Goal: Task Accomplishment & Management: Use online tool/utility

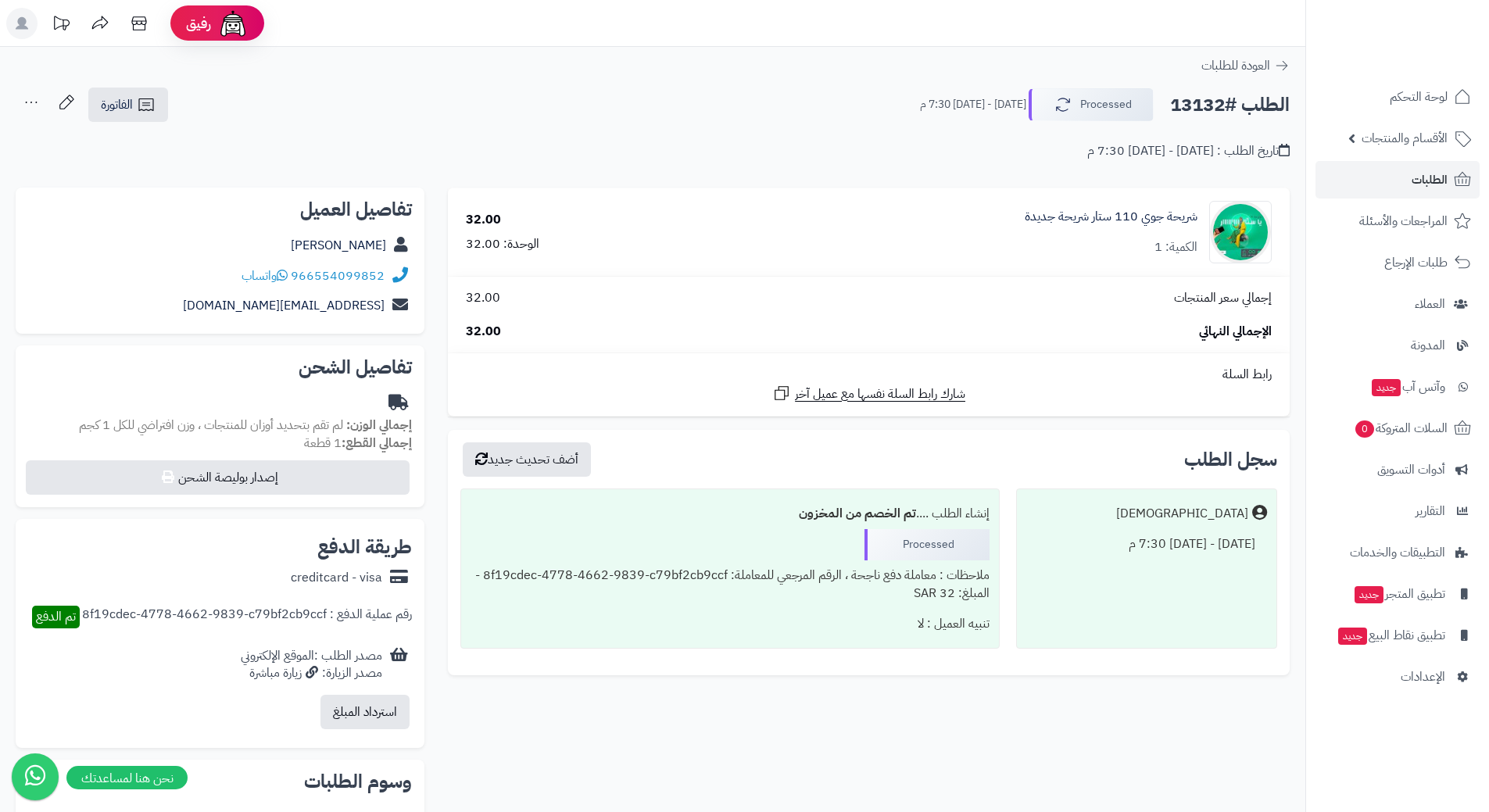
click at [1354, 184] on link "الطلبات" at bounding box center [1397, 180] width 164 height 38
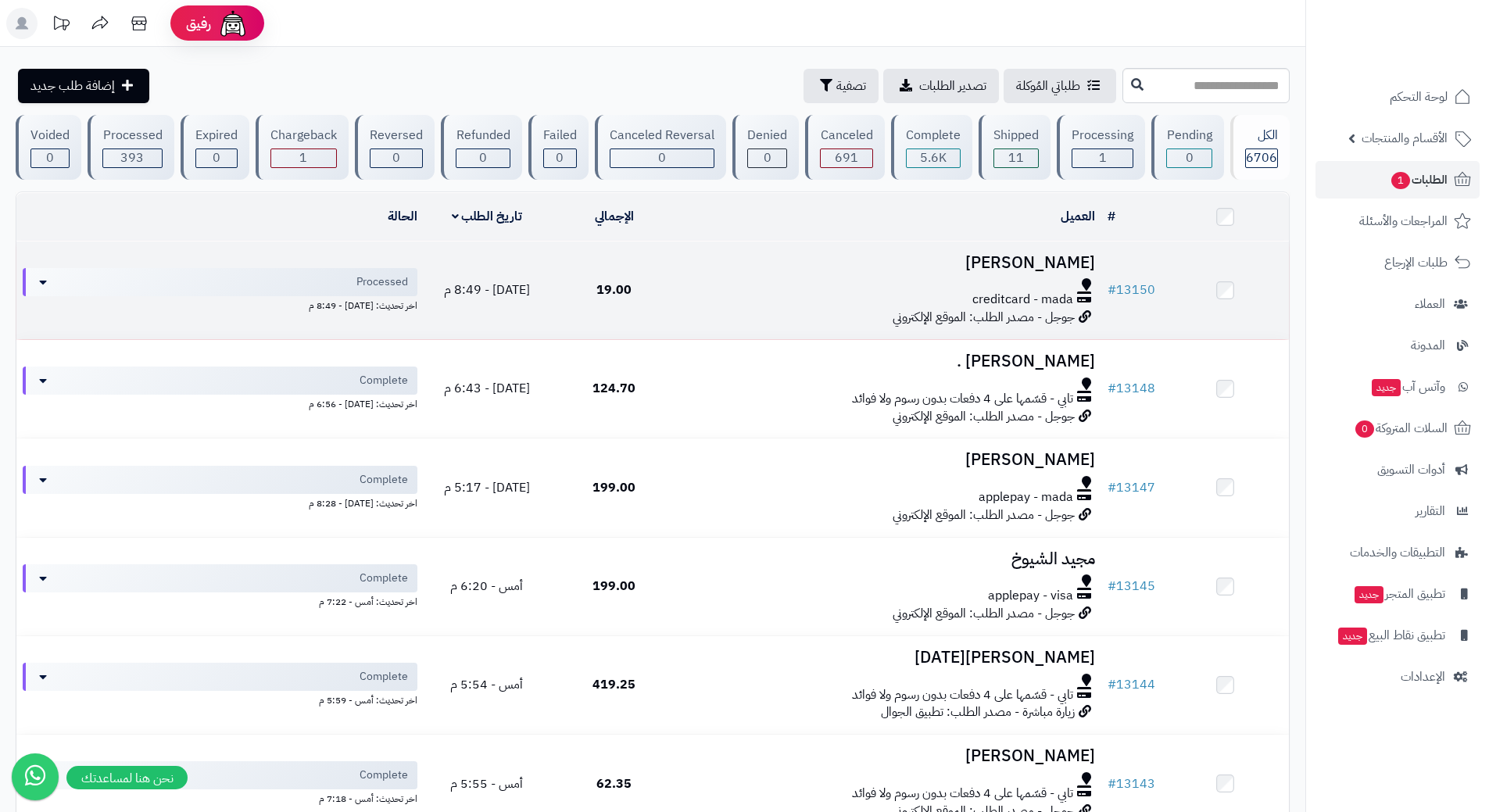
click at [744, 282] on div at bounding box center [889, 284] width 411 height 13
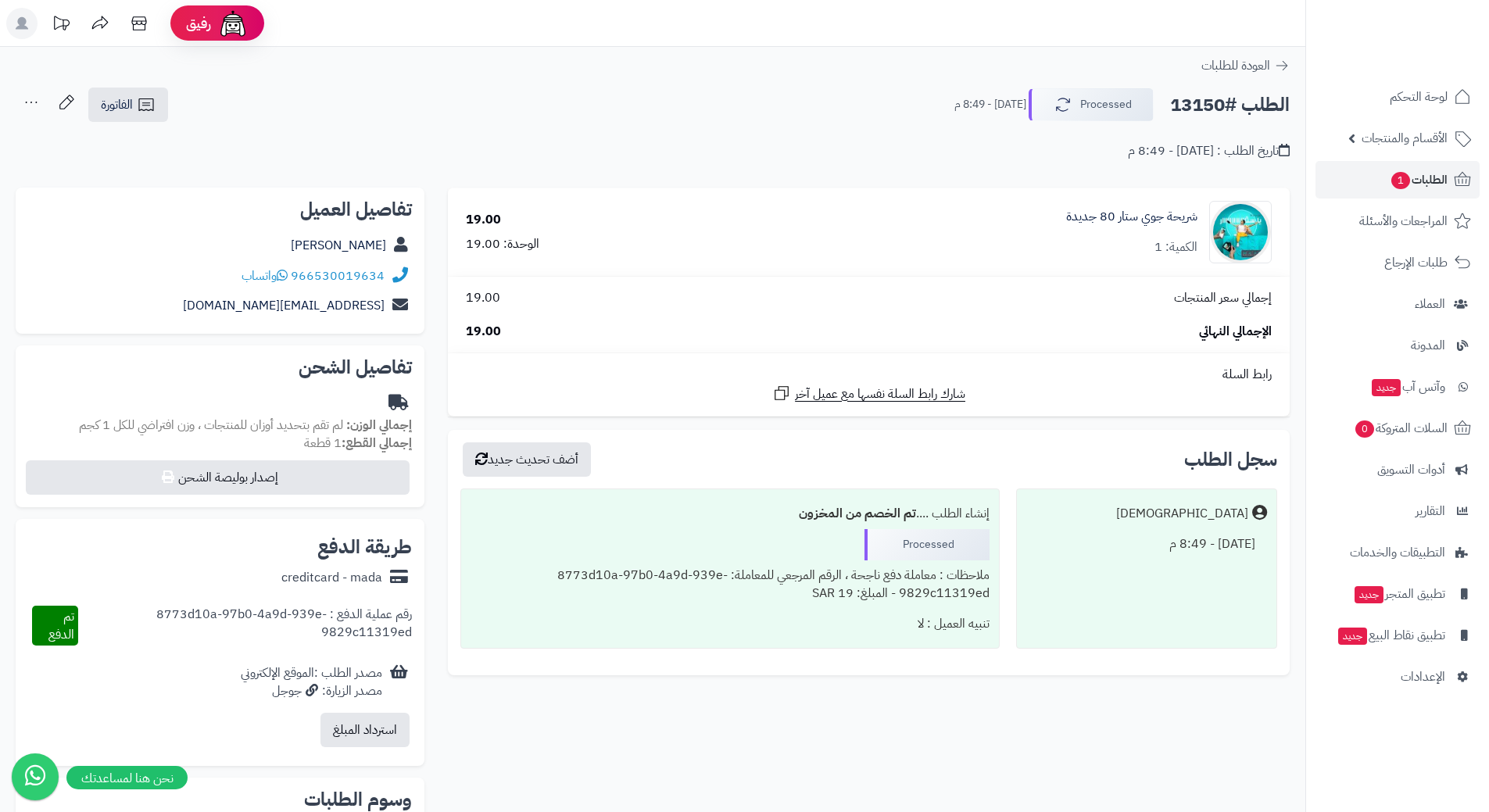
click at [1250, 105] on h2 "الطلب #13150" at bounding box center [1230, 105] width 119 height 32
copy div "الطلب #13150 Processed"
click at [287, 277] on icon at bounding box center [282, 275] width 11 height 13
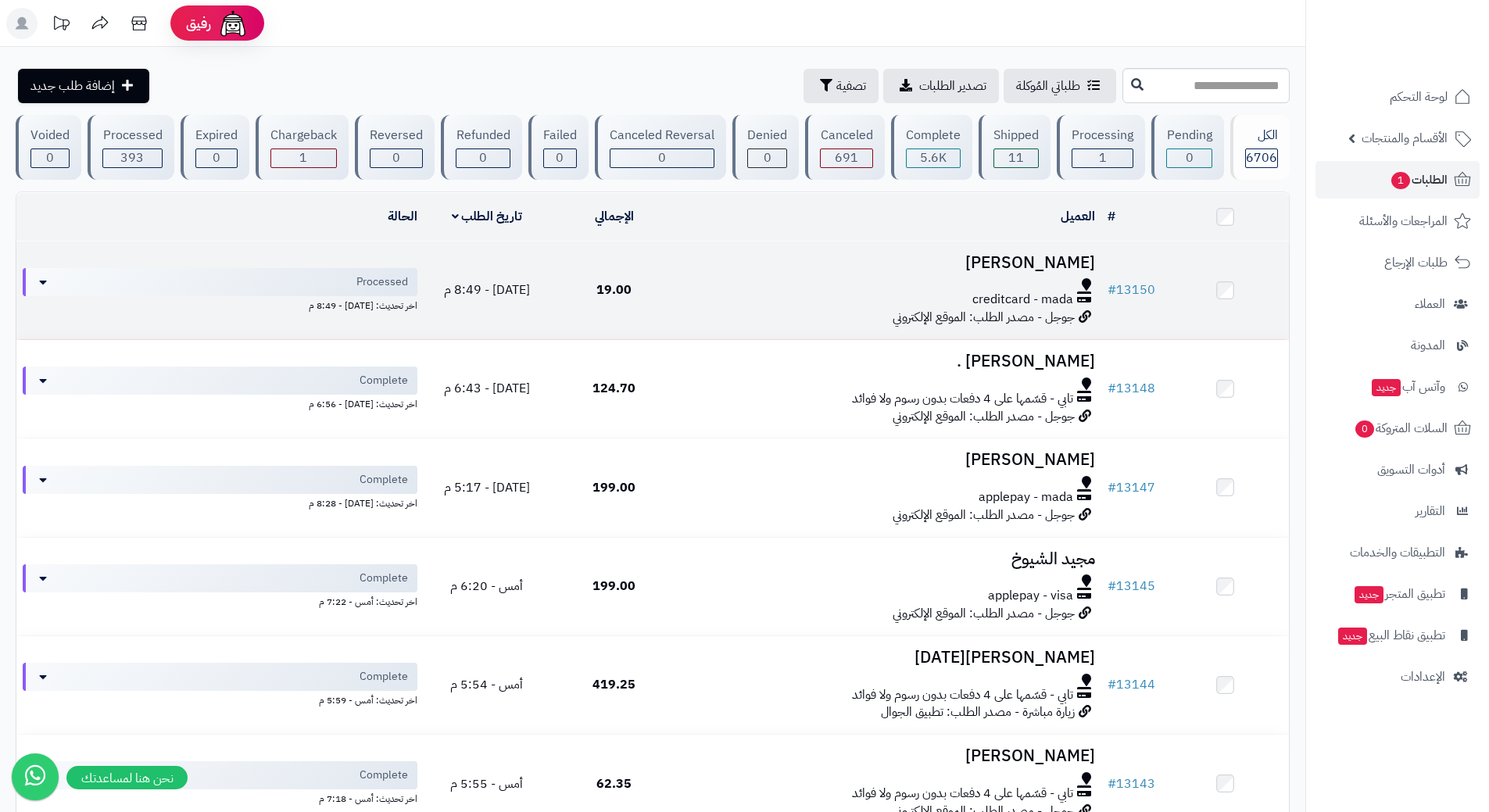
click at [750, 295] on div "creditcard - mada" at bounding box center [889, 299] width 411 height 18
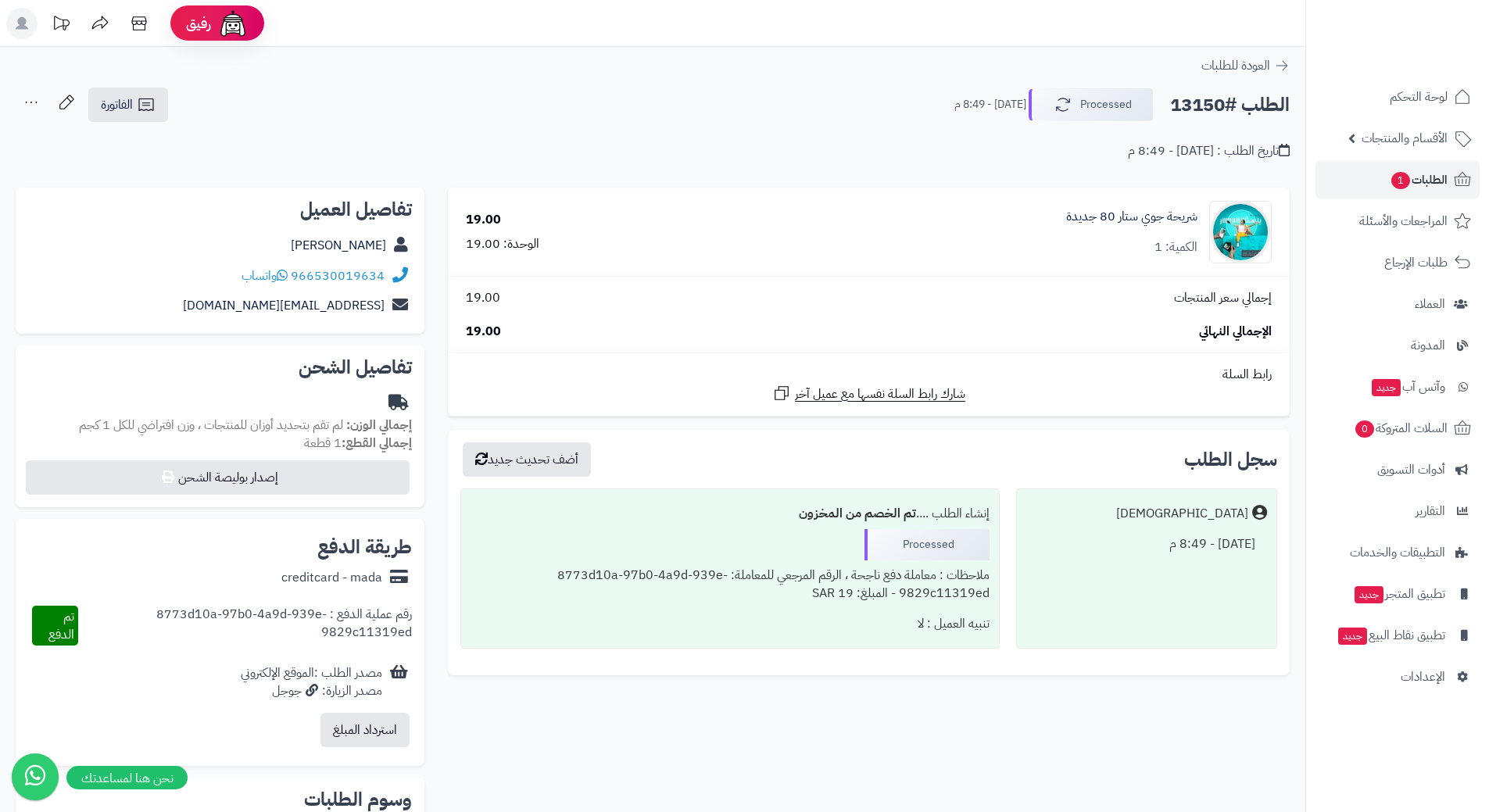
click at [1242, 100] on h2 "الطلب #13150" at bounding box center [1230, 105] width 119 height 32
click at [1224, 106] on h2 "الطلب #13150" at bounding box center [1230, 105] width 119 height 32
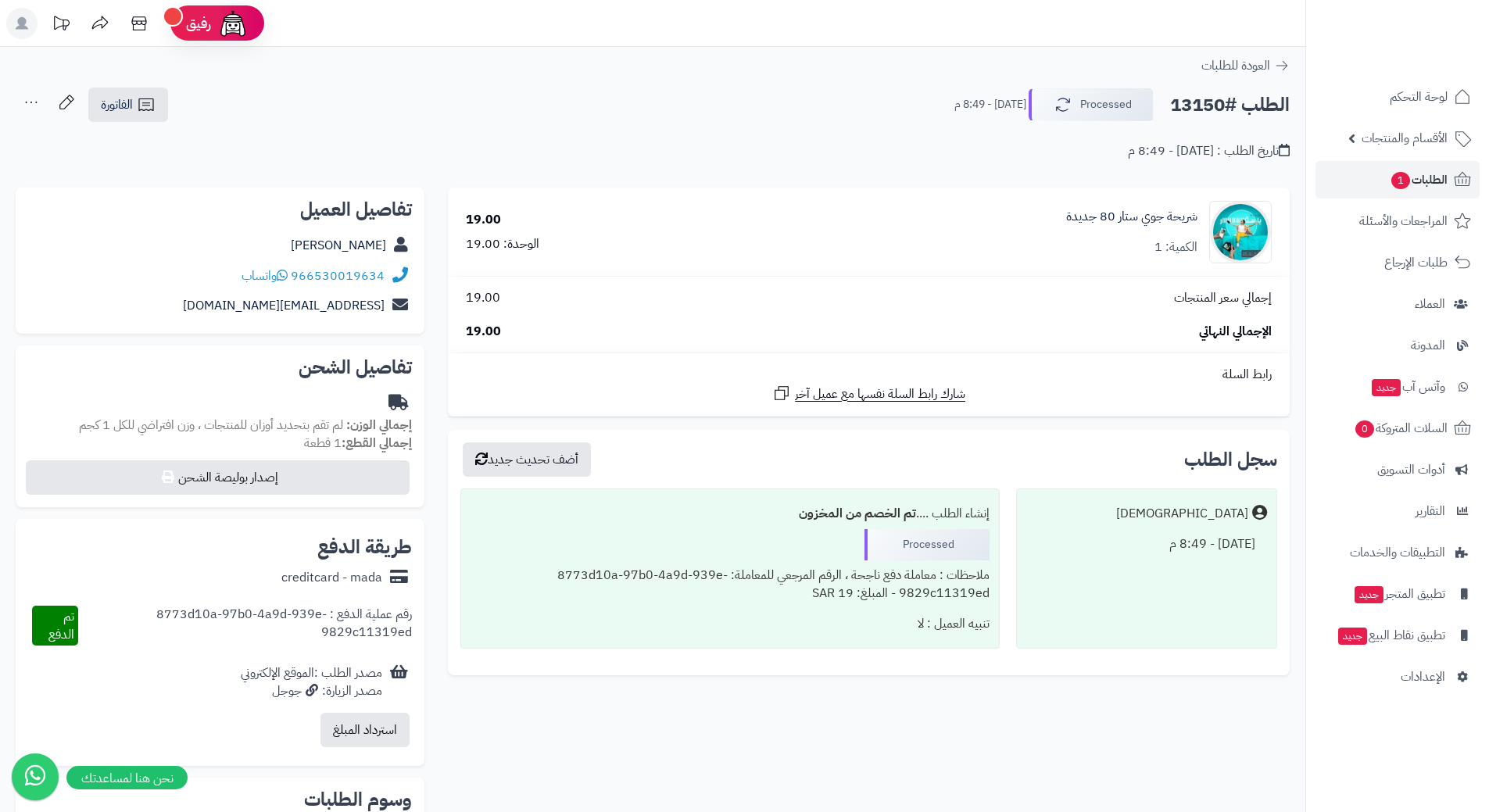
click at [1224, 106] on h2 "الطلب #13150" at bounding box center [1230, 105] width 119 height 32
click at [1232, 106] on h2 "الطلب #13150" at bounding box center [1230, 105] width 119 height 32
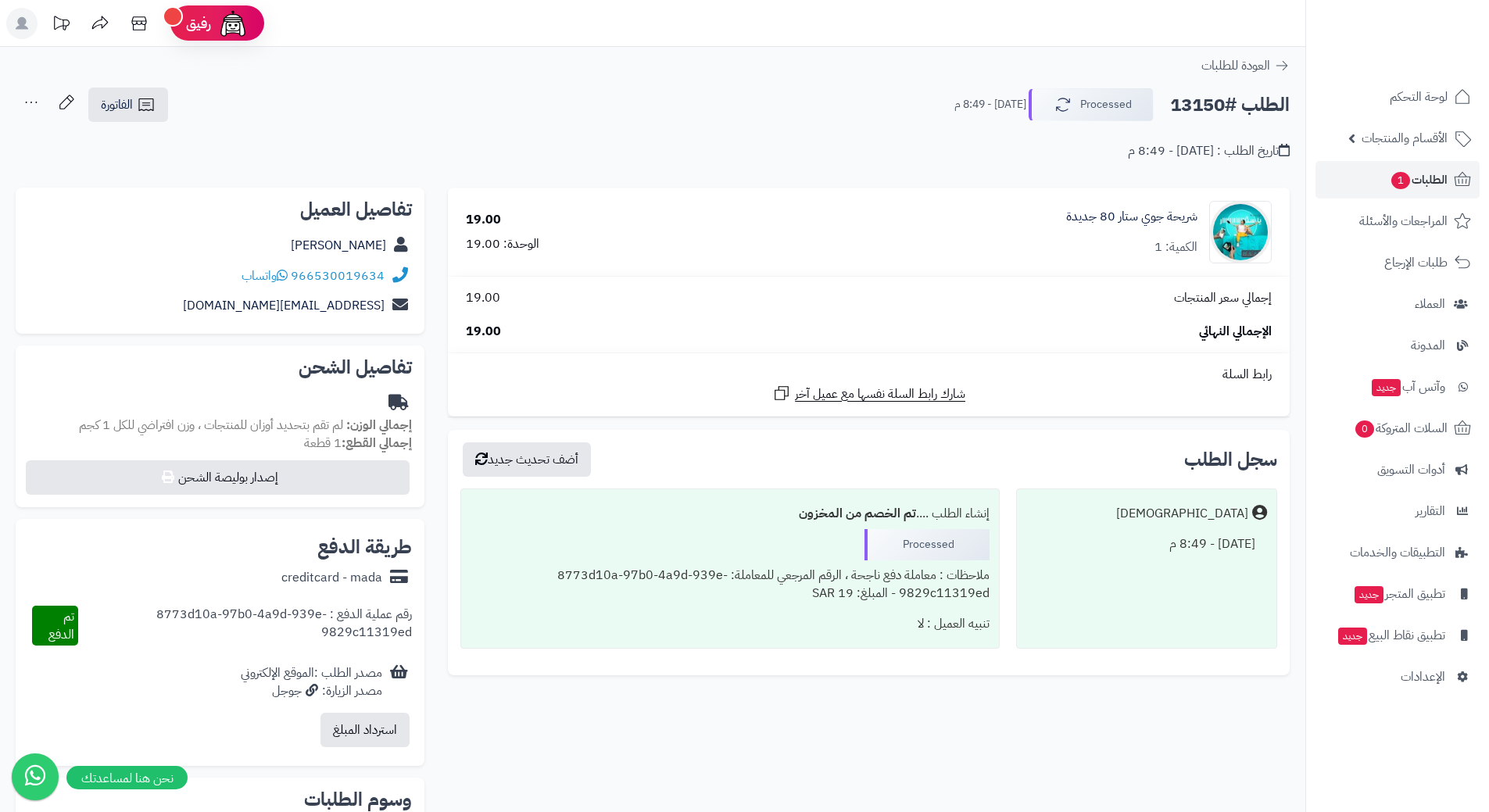
click at [1193, 100] on h2 "الطلب #13150" at bounding box center [1230, 105] width 119 height 32
click at [1194, 102] on h2 "الطلب #13150" at bounding box center [1230, 105] width 119 height 32
copy div "الطلب #13150 Processed"
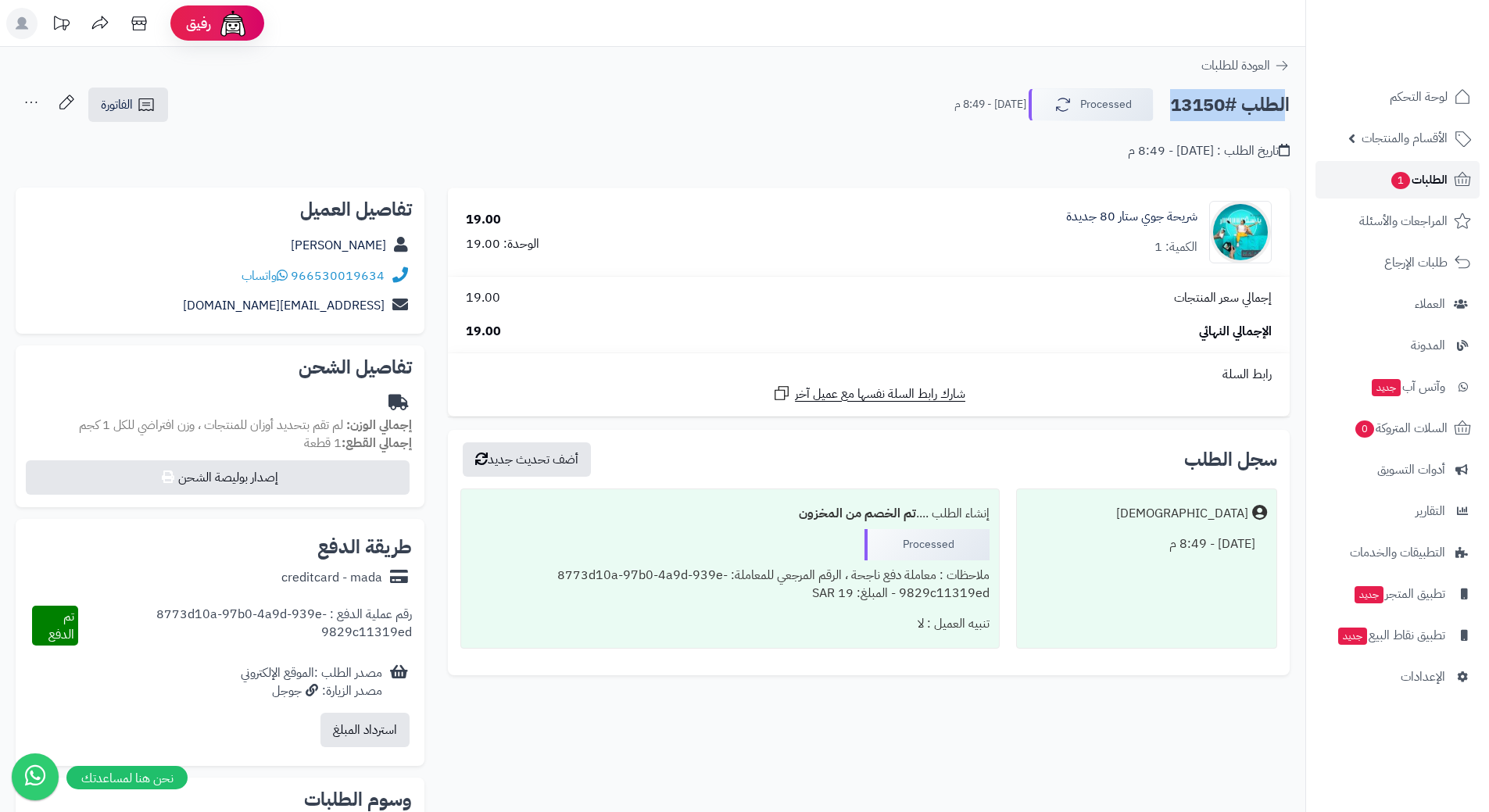
click at [1337, 174] on link "الطلبات 1" at bounding box center [1397, 180] width 164 height 38
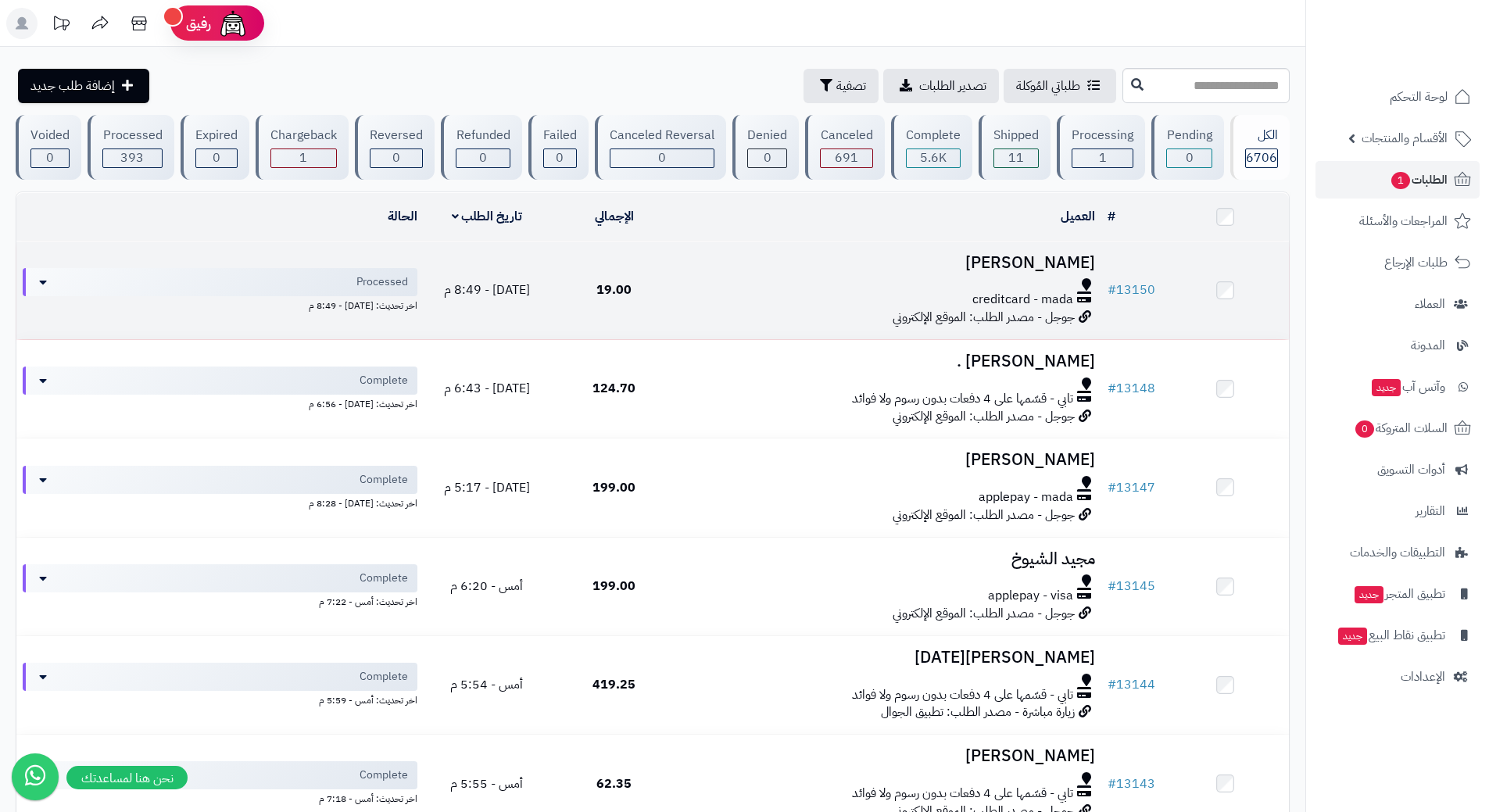
click at [700, 296] on div "creditcard - mada" at bounding box center [889, 299] width 411 height 18
click at [701, 298] on div "creditcard - mada" at bounding box center [889, 299] width 411 height 18
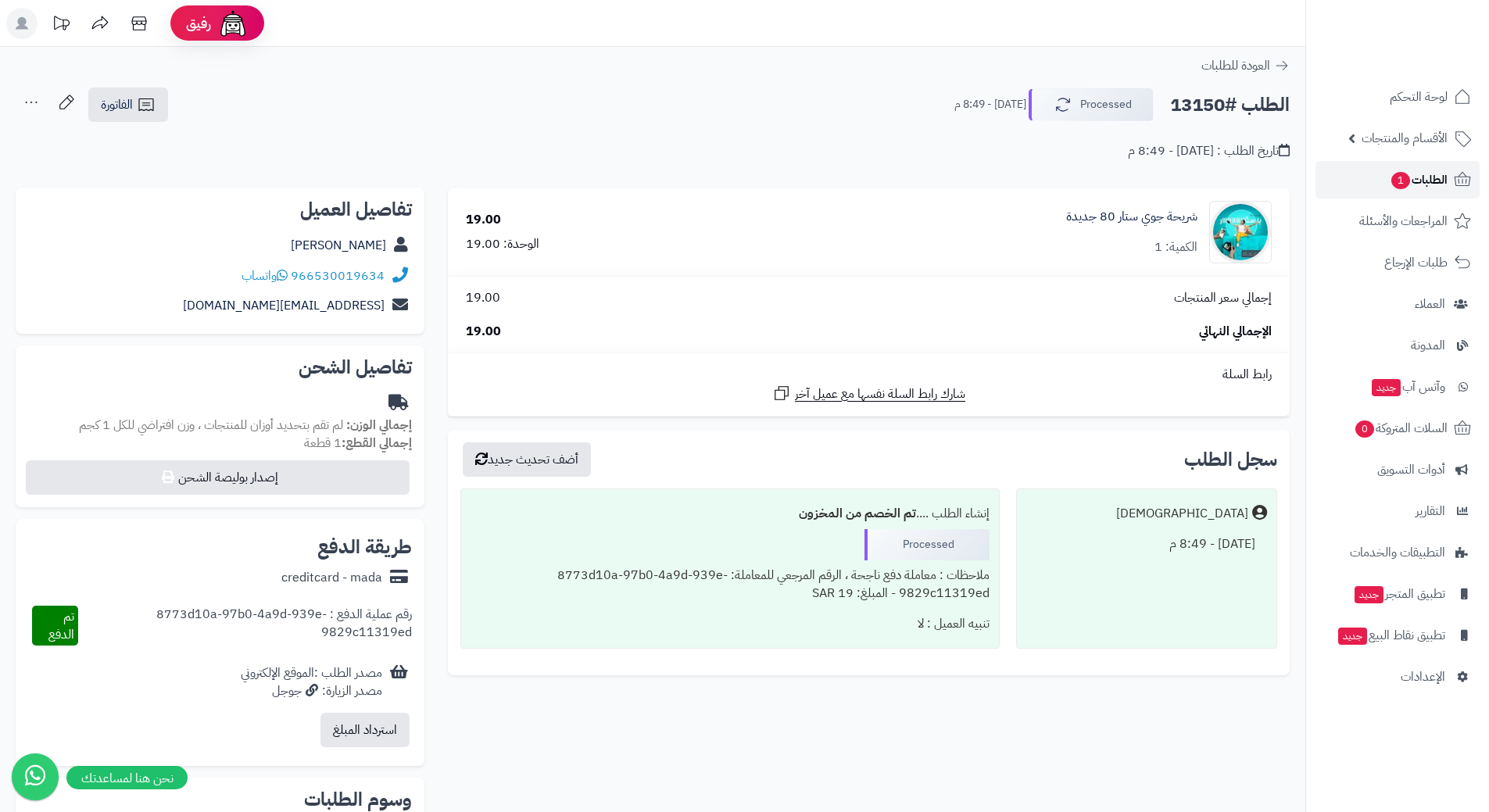
click at [1385, 172] on link "الطلبات 1" at bounding box center [1397, 180] width 164 height 38
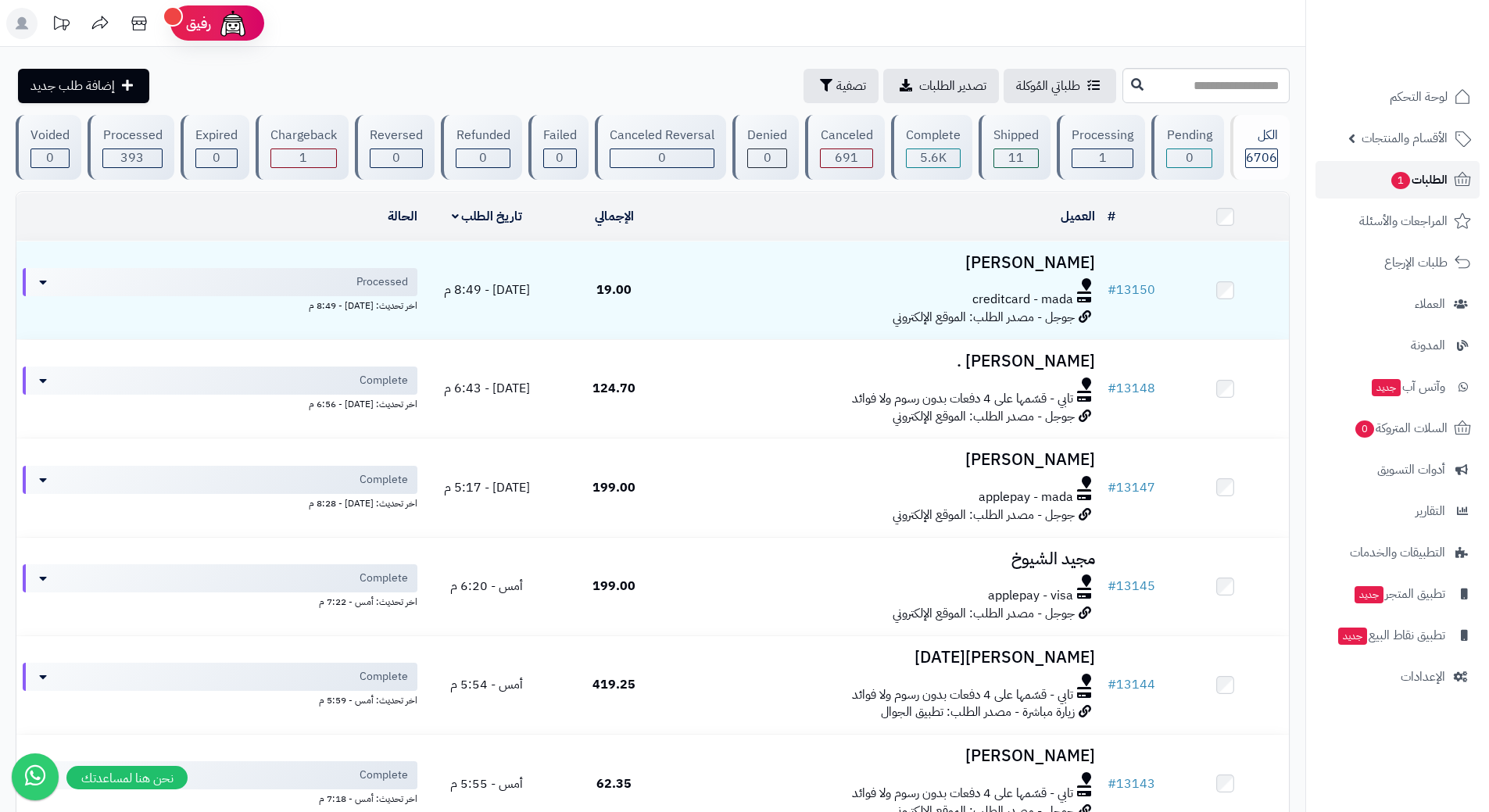
click at [1359, 184] on link "الطلبات 1" at bounding box center [1397, 180] width 164 height 38
click at [1359, 172] on link "الطلبات 1" at bounding box center [1397, 180] width 164 height 38
click at [1355, 182] on link "الطلبات 1" at bounding box center [1397, 180] width 164 height 38
click at [1408, 182] on span "1" at bounding box center [1401, 181] width 18 height 17
click at [1386, 184] on link "الطلبات 1" at bounding box center [1397, 180] width 164 height 38
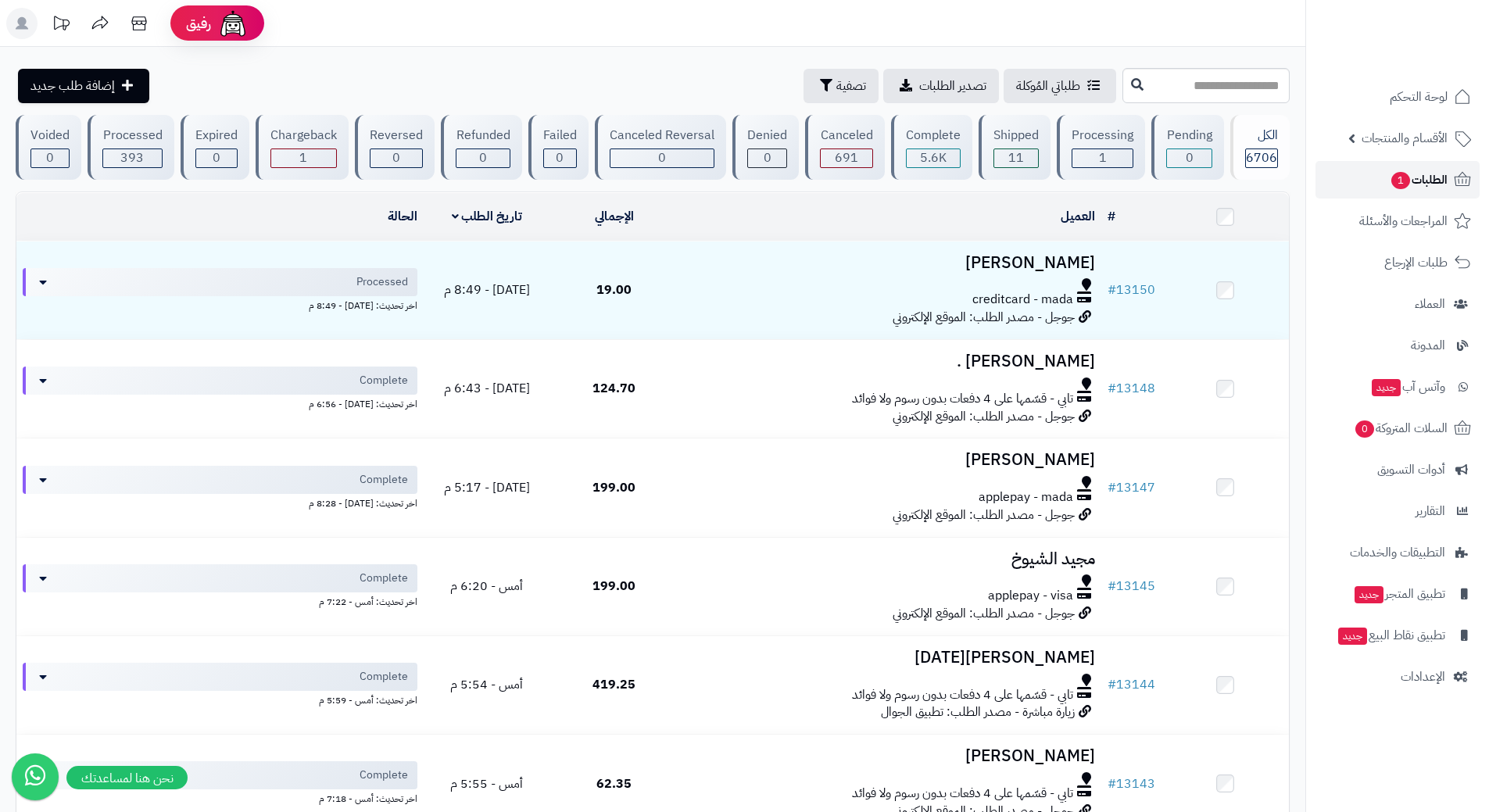
click at [1376, 180] on link "الطلبات 1" at bounding box center [1397, 180] width 164 height 38
click at [1347, 188] on link "الطلبات" at bounding box center [1397, 180] width 164 height 38
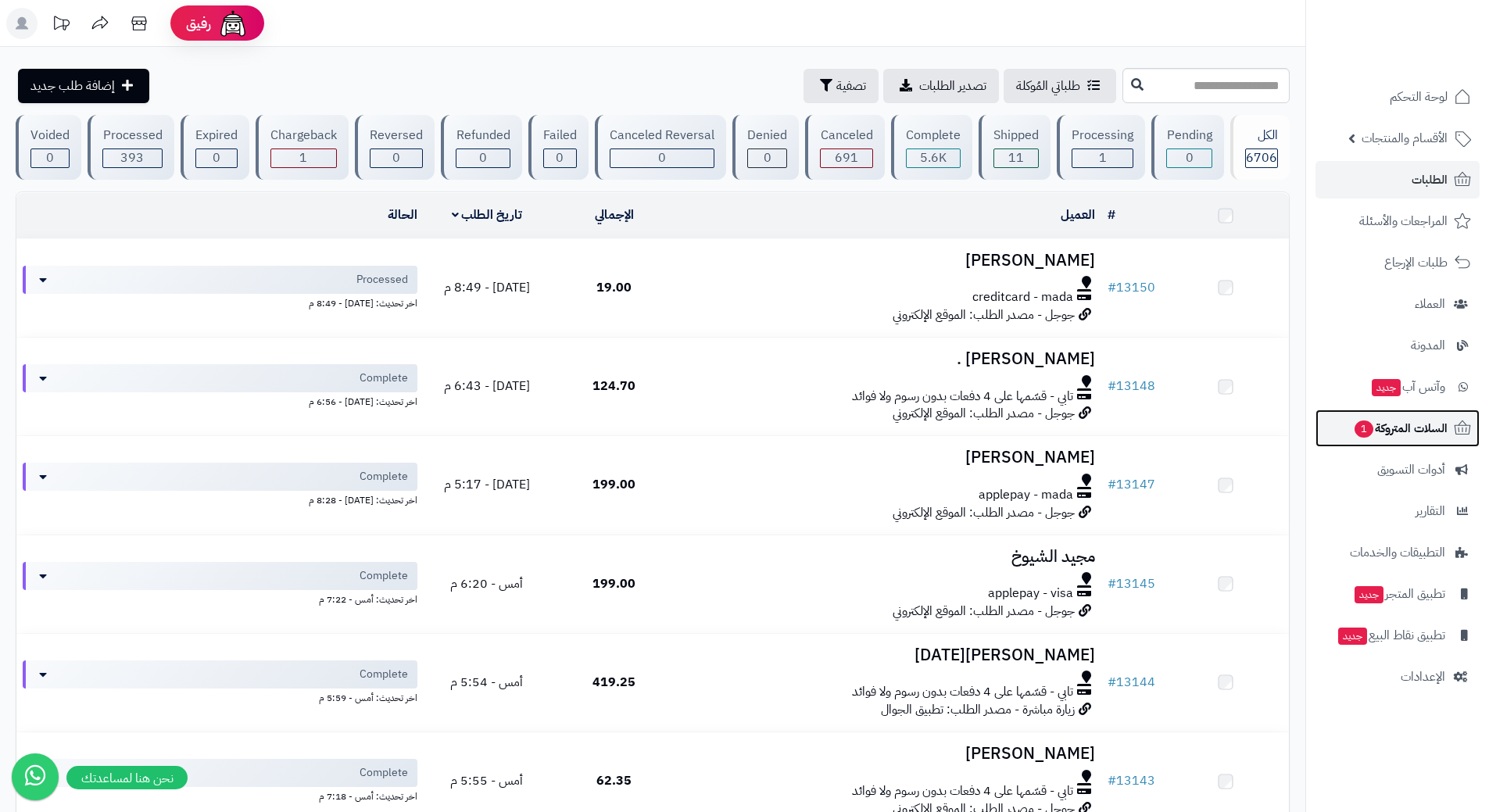
drag, startPoint x: 0, startPoint y: 0, endPoint x: 1360, endPoint y: 421, distance: 1423.7
click at [1360, 421] on span "1" at bounding box center [1364, 429] width 20 height 18
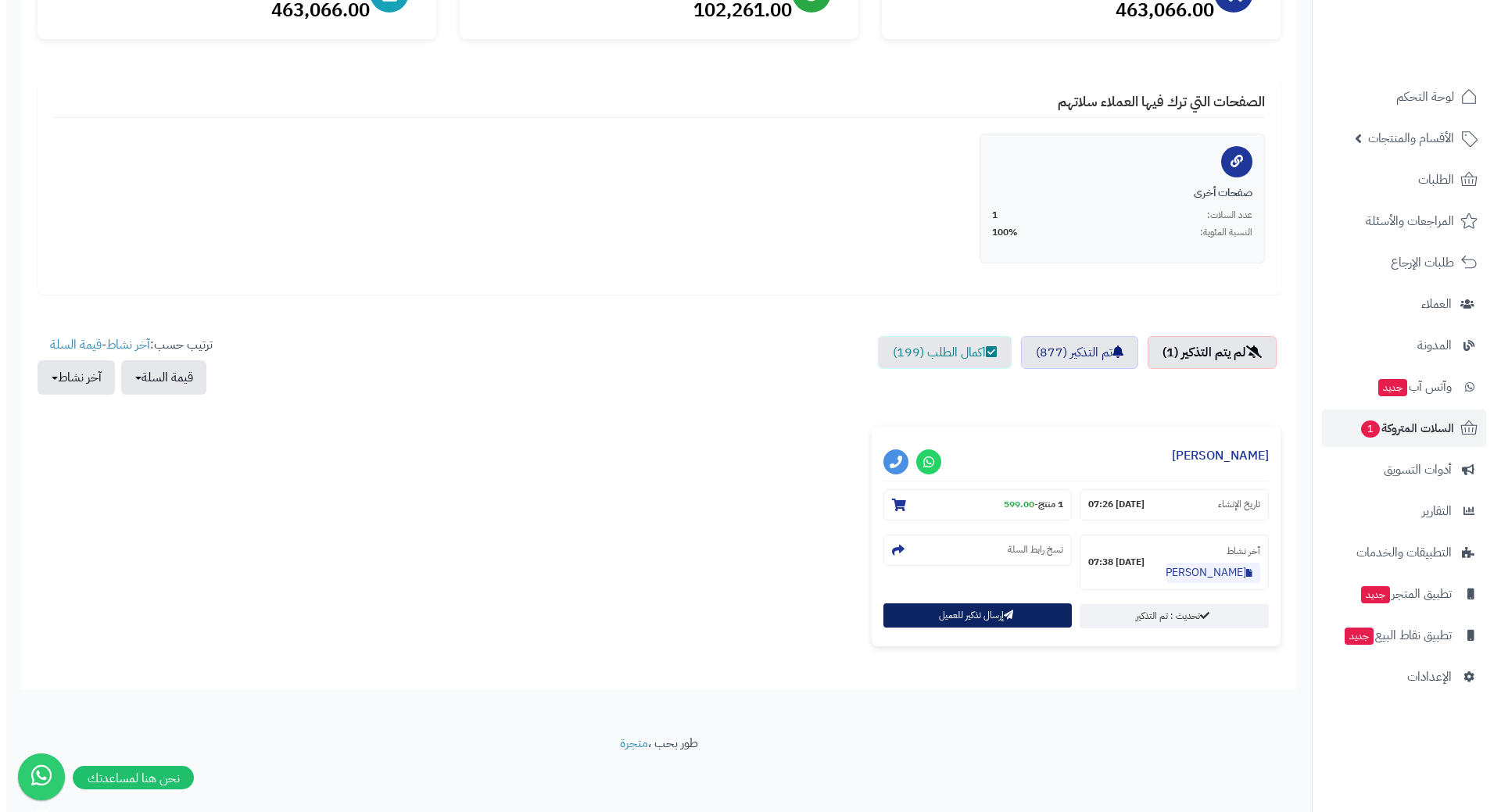
scroll to position [237, 0]
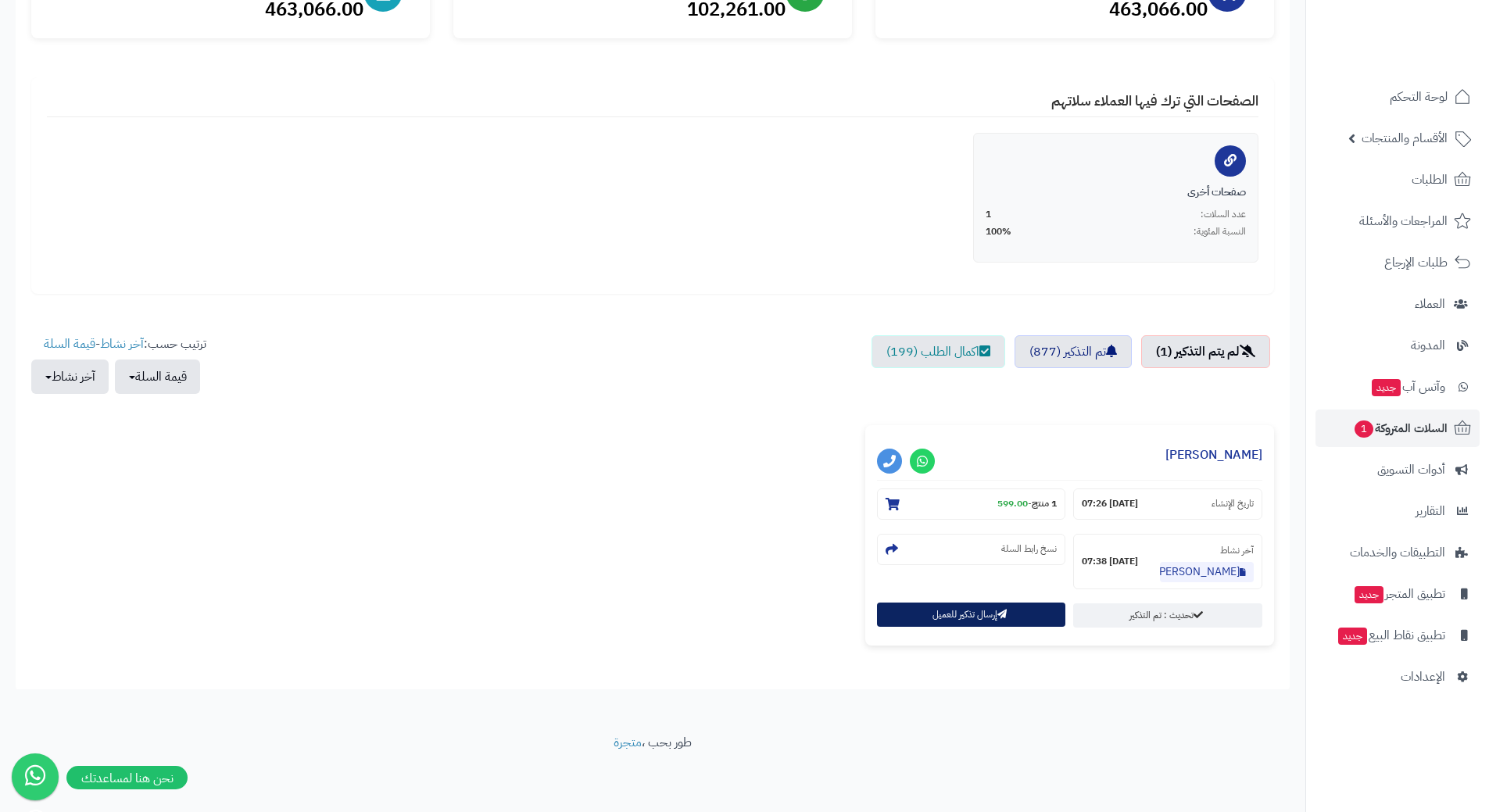
click at [979, 624] on button "إرسال تذكير للعميل" at bounding box center [971, 614] width 189 height 24
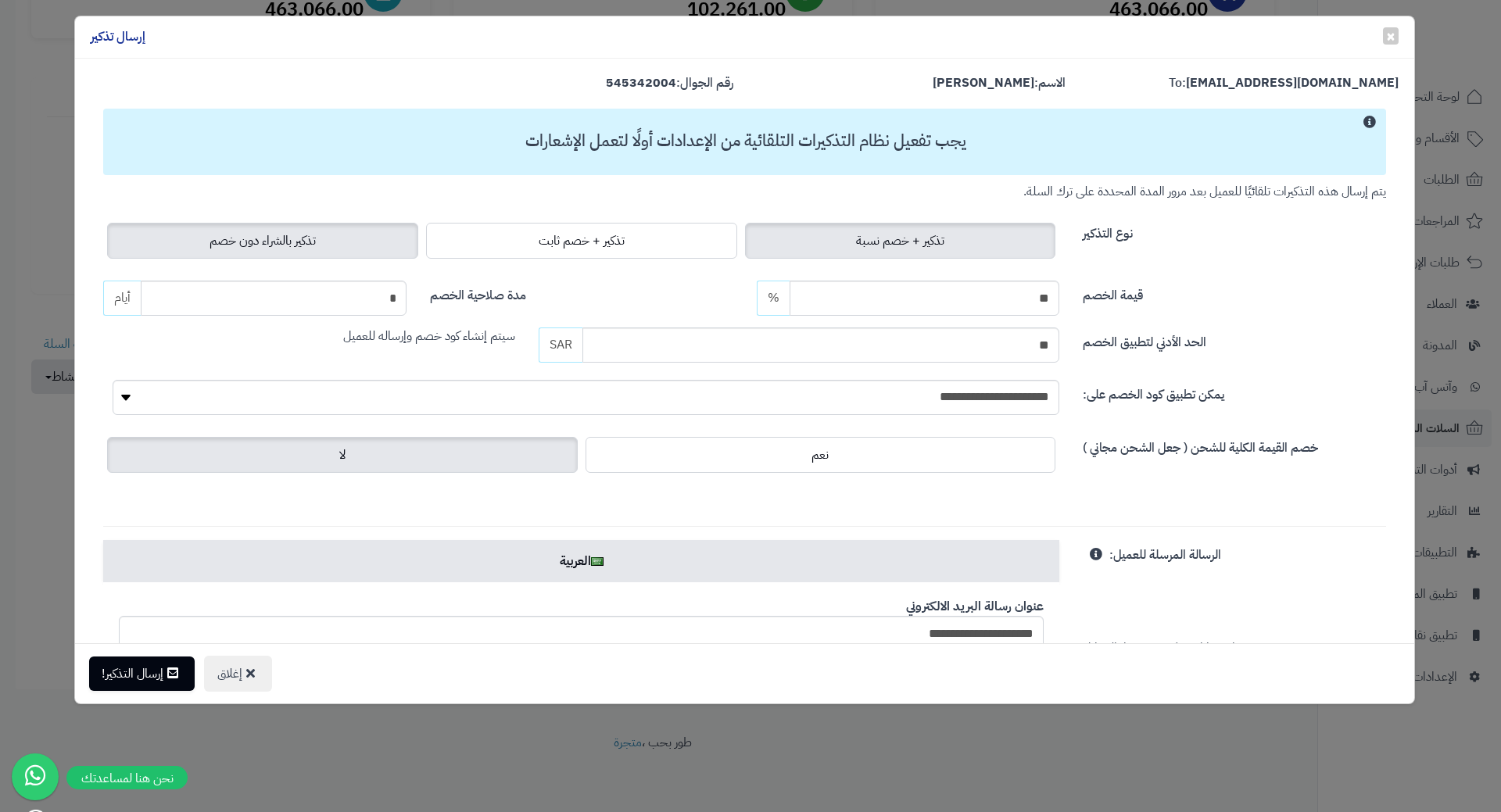
click at [362, 225] on label "تذكير بالشراء دون خصم" at bounding box center [262, 240] width 311 height 36
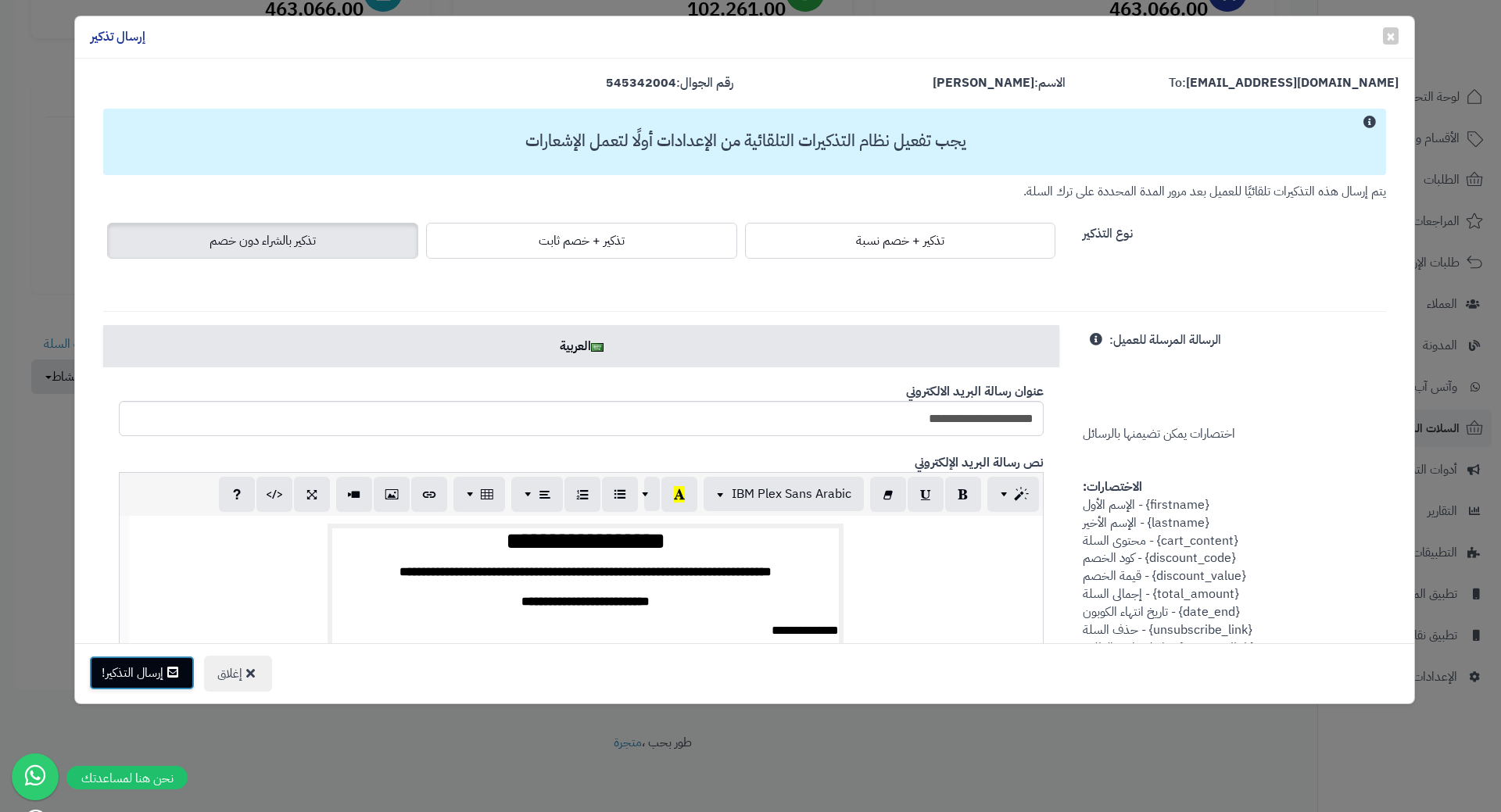
click at [133, 679] on button "إرسال التذكير!" at bounding box center [142, 672] width 106 height 34
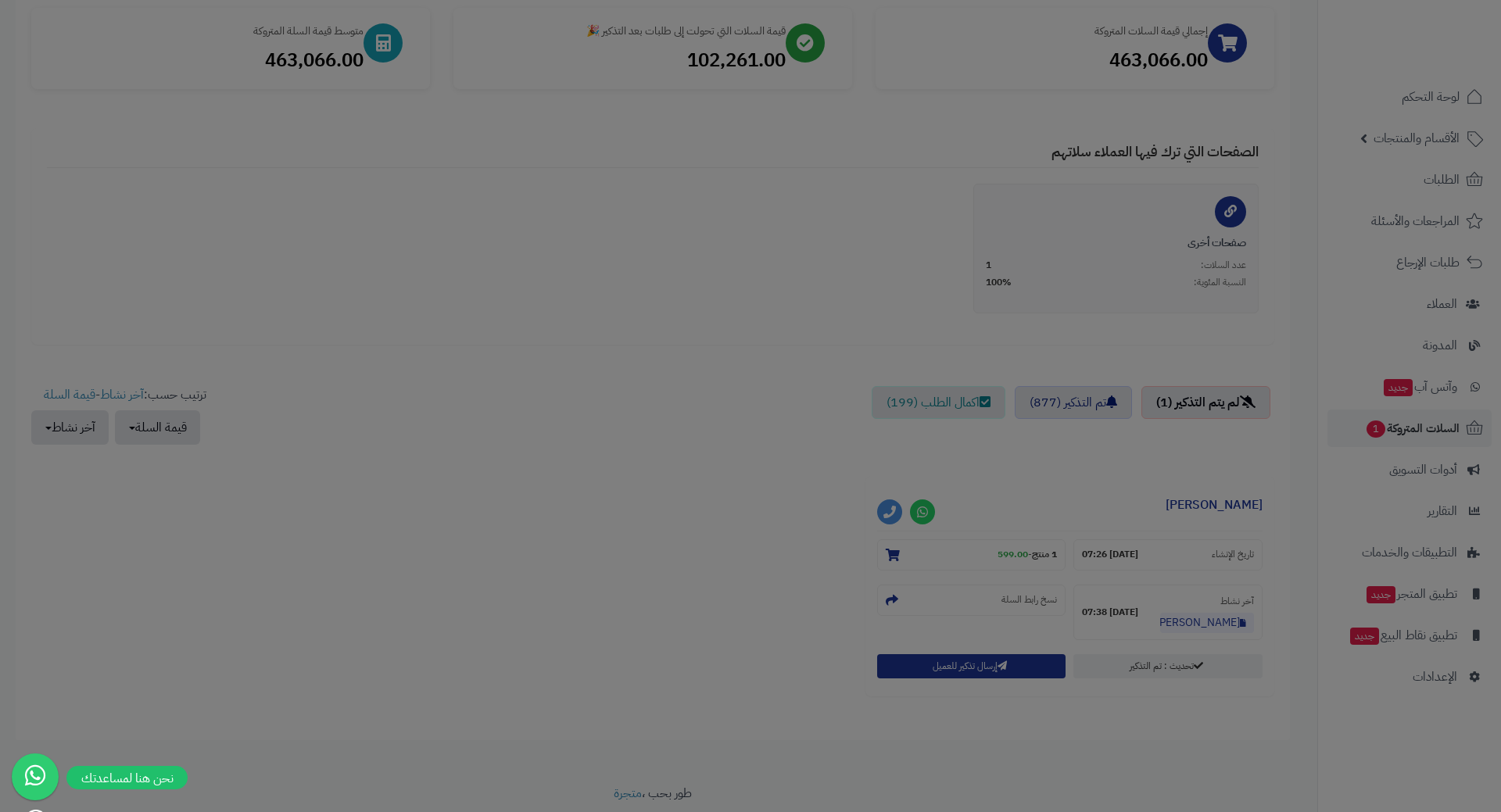
scroll to position [287, 0]
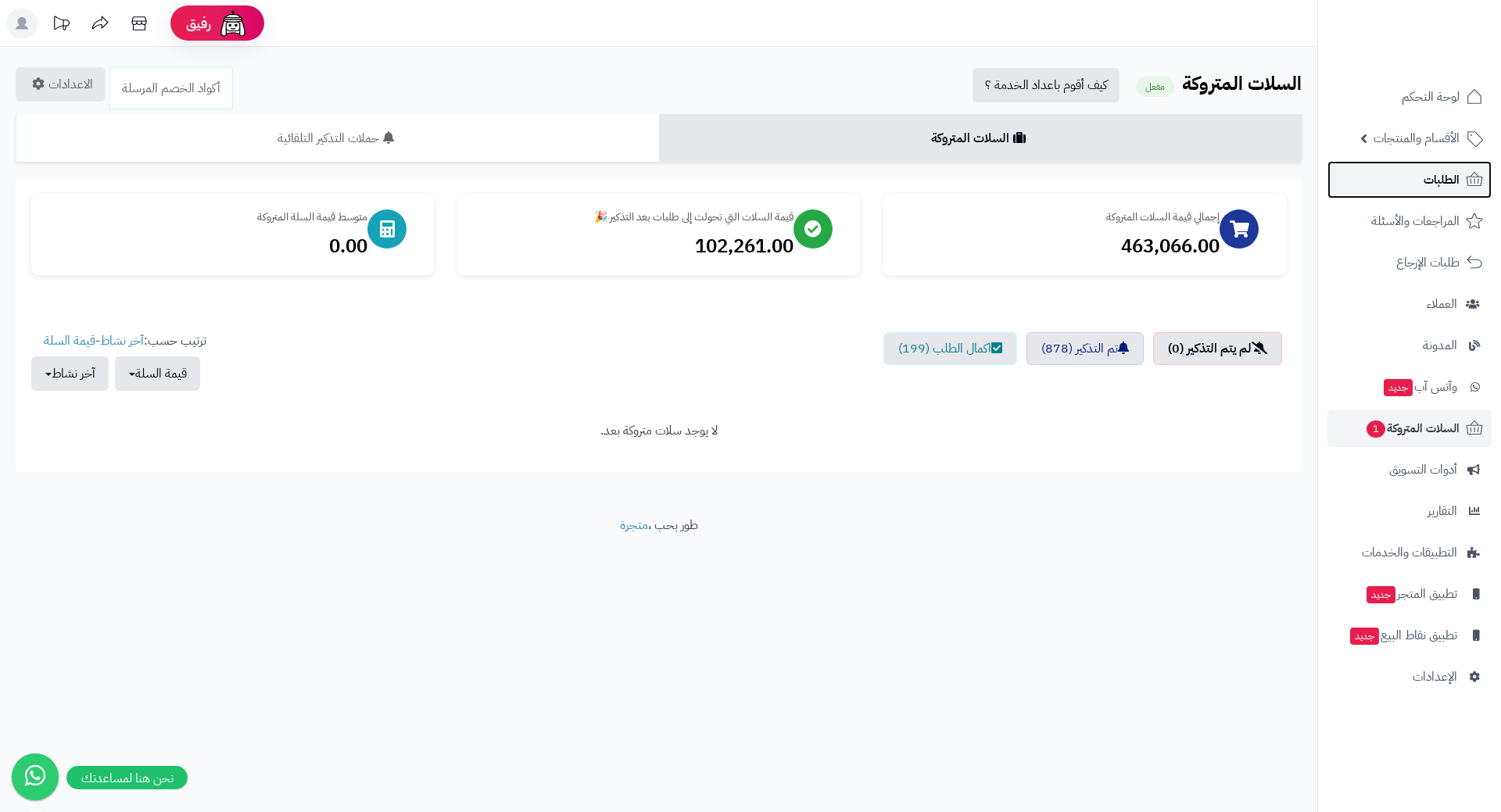
click at [1409, 174] on link "الطلبات" at bounding box center [1409, 180] width 164 height 38
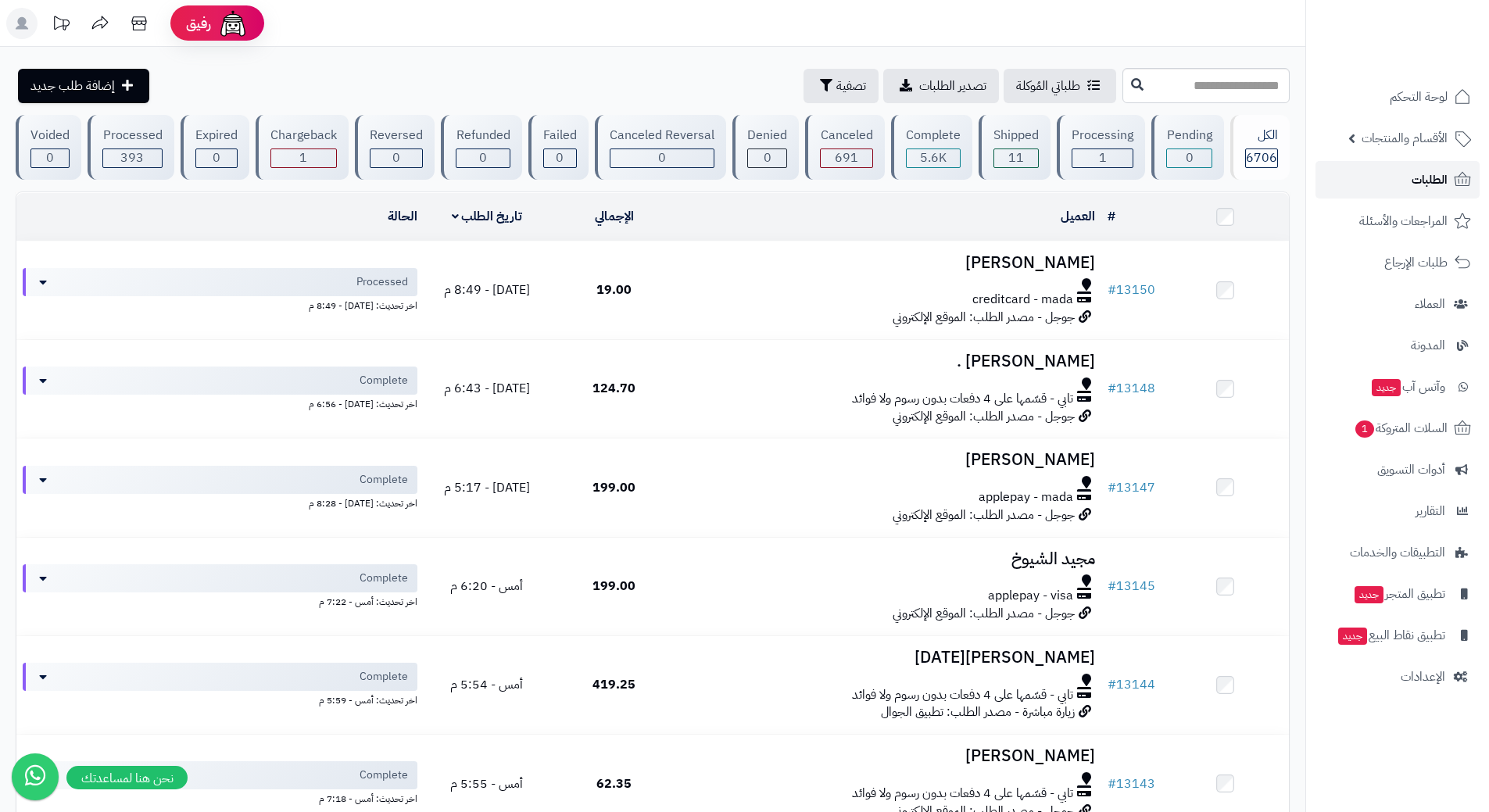
click at [1383, 185] on link "الطلبات" at bounding box center [1397, 180] width 164 height 38
click at [1380, 436] on span "السلات المتروكة 1" at bounding box center [1400, 428] width 94 height 22
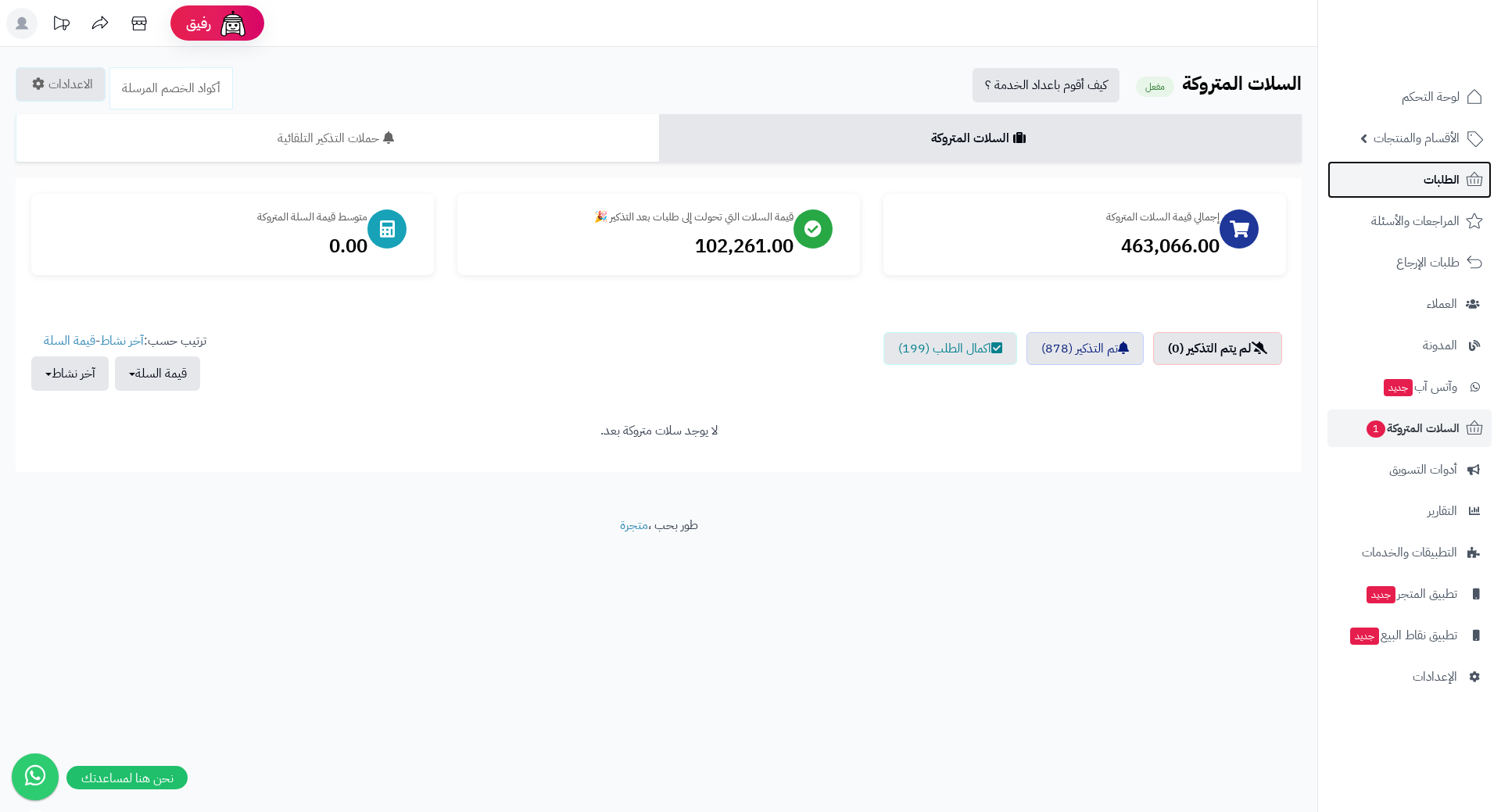
click at [1421, 189] on link "الطلبات" at bounding box center [1409, 180] width 164 height 38
